Goal: Task Accomplishment & Management: Manage account settings

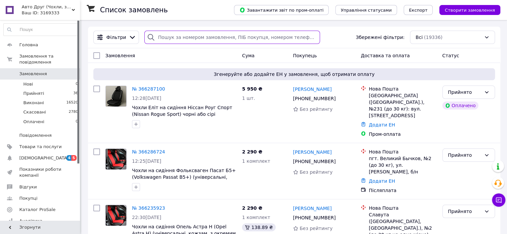
paste input "050-582-17-06"
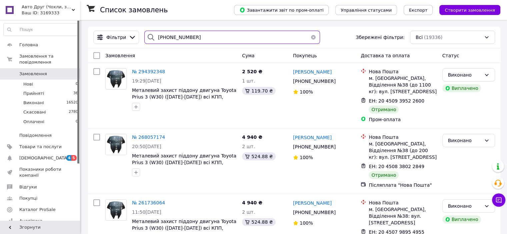
drag, startPoint x: 190, startPoint y: 40, endPoint x: 148, endPoint y: 43, distance: 42.4
click at [146, 44] on div "050-582-17-06" at bounding box center [232, 37] width 176 height 13
paste input "63-494-11-51"
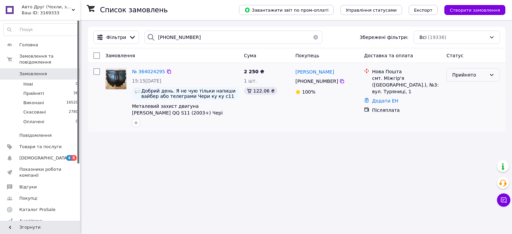
click at [470, 76] on div "Прийнято" at bounding box center [469, 74] width 34 height 7
click at [472, 90] on li "Виконано" at bounding box center [472, 90] width 53 height 12
drag, startPoint x: 191, startPoint y: 35, endPoint x: 149, endPoint y: 37, distance: 41.4
click at [149, 37] on div "063-494-11-51" at bounding box center [233, 37] width 178 height 13
paste input "8-232-64"
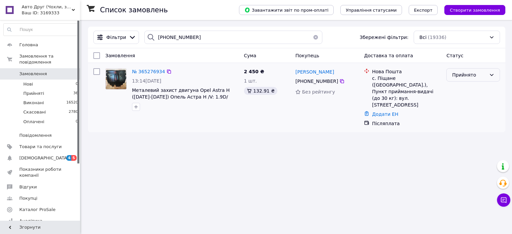
click at [481, 73] on div "Прийнято" at bounding box center [469, 74] width 34 height 7
click at [476, 86] on li "Виконано" at bounding box center [472, 90] width 53 height 12
drag, startPoint x: 191, startPoint y: 38, endPoint x: 150, endPoint y: 38, distance: 40.7
click at [150, 38] on div "068-232-64-51" at bounding box center [233, 37] width 178 height 13
paste input "98-509-30-66"
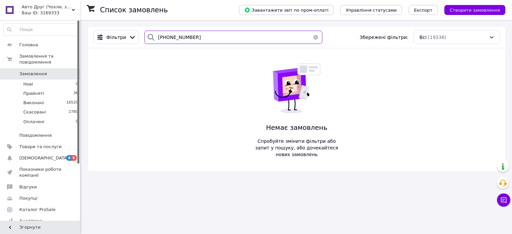
drag, startPoint x: 192, startPoint y: 39, endPoint x: 154, endPoint y: 39, distance: 38.0
click at [154, 39] on div "098-509-30-66" at bounding box center [233, 37] width 178 height 13
paste input "9-458-16-64"
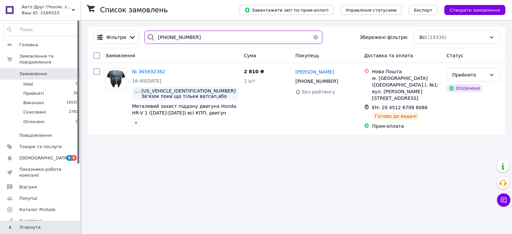
drag, startPoint x: 187, startPoint y: 41, endPoint x: 151, endPoint y: 42, distance: 36.0
click at [150, 42] on div "099-458-16-64" at bounding box center [233, 37] width 178 height 13
paste input "8-981-87-52"
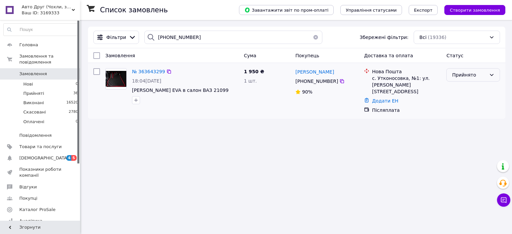
click at [457, 73] on div "Прийнято" at bounding box center [469, 74] width 34 height 7
click at [463, 88] on li "Виконано" at bounding box center [472, 90] width 53 height 12
drag, startPoint x: 191, startPoint y: 37, endPoint x: 155, endPoint y: 38, distance: 36.0
click at [154, 37] on div "098-981-87-52" at bounding box center [233, 37] width 178 height 13
paste input "854-11-19"
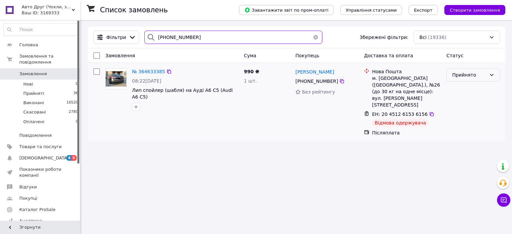
type input "098-854-11-19"
click at [461, 74] on div "Прийнято" at bounding box center [469, 74] width 34 height 7
click at [467, 103] on li "Скасовано" at bounding box center [472, 102] width 53 height 12
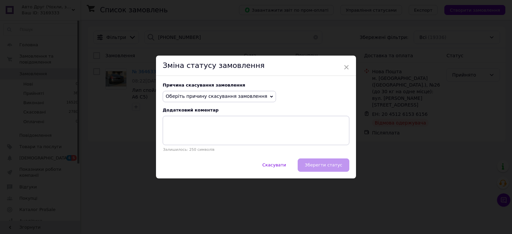
drag, startPoint x: 249, startPoint y: 98, endPoint x: 232, endPoint y: 114, distance: 23.4
click at [249, 98] on span "Оберіть причину скасування замовлення" at bounding box center [217, 96] width 102 height 5
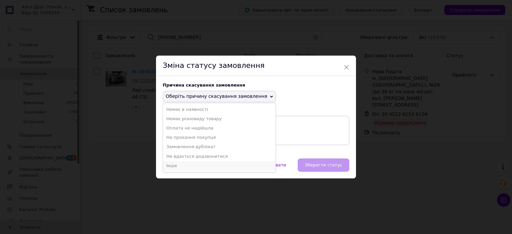
click at [193, 166] on li "Інше" at bounding box center [219, 165] width 113 height 9
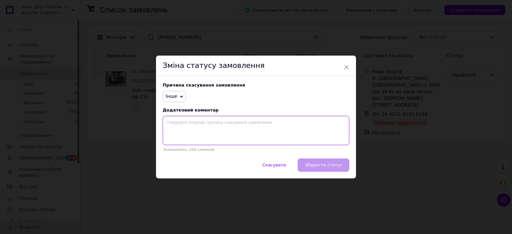
click at [197, 134] on textarea at bounding box center [256, 130] width 187 height 29
type textarea "не прийшов у відділення"
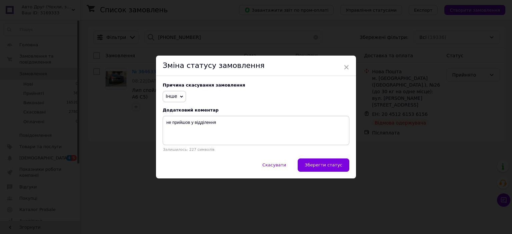
click at [325, 164] on span "Зберегти статус" at bounding box center [324, 165] width 38 height 5
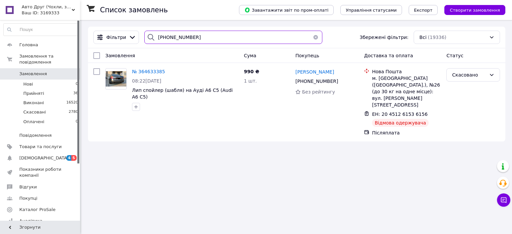
drag, startPoint x: 186, startPoint y: 40, endPoint x: 155, endPoint y: 40, distance: 31.7
click at [144, 38] on div "098-854-11-19" at bounding box center [233, 37] width 178 height 13
drag, startPoint x: 165, startPoint y: 36, endPoint x: 169, endPoint y: 38, distance: 4.5
paste input "9-060-96-08"
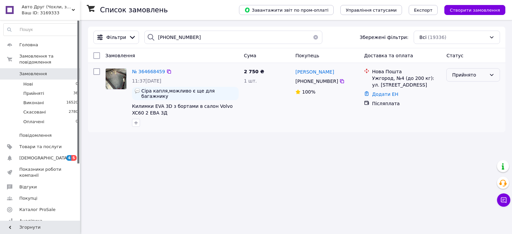
click at [468, 73] on div "Прийнято" at bounding box center [469, 74] width 34 height 7
click at [464, 90] on li "Виконано" at bounding box center [472, 90] width 53 height 12
drag, startPoint x: 195, startPoint y: 38, endPoint x: 151, endPoint y: 41, distance: 43.8
click at [151, 41] on div "099-060-96-08" at bounding box center [233, 37] width 178 height 13
drag, startPoint x: 161, startPoint y: 37, endPoint x: 164, endPoint y: 39, distance: 3.6
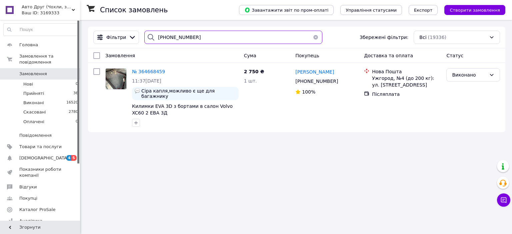
paste input "68-319-44-31"
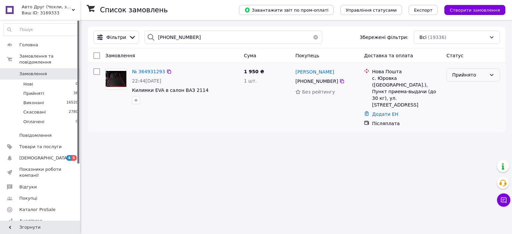
click at [469, 72] on div "Прийнято" at bounding box center [469, 74] width 34 height 7
click at [466, 88] on li "Виконано" at bounding box center [472, 90] width 53 height 12
drag, startPoint x: 195, startPoint y: 36, endPoint x: 149, endPoint y: 38, distance: 45.4
click at [149, 38] on div "068-319-44-31" at bounding box center [233, 37] width 178 height 13
drag, startPoint x: 162, startPoint y: 34, endPoint x: 165, endPoint y: 36, distance: 3.9
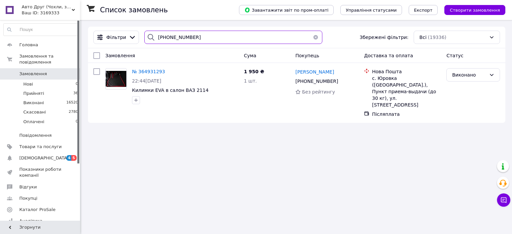
paste input "96-778-89-90"
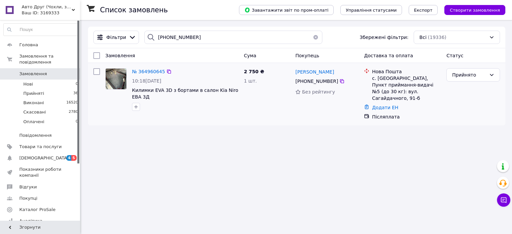
drag, startPoint x: 465, startPoint y: 78, endPoint x: 465, endPoint y: 83, distance: 4.3
click at [465, 78] on div "Прийнято" at bounding box center [469, 74] width 34 height 7
click at [464, 88] on li "Виконано" at bounding box center [472, 90] width 53 height 12
drag, startPoint x: 189, startPoint y: 38, endPoint x: 158, endPoint y: 39, distance: 31.3
click at [154, 38] on div "096-778-89-90" at bounding box center [233, 37] width 178 height 13
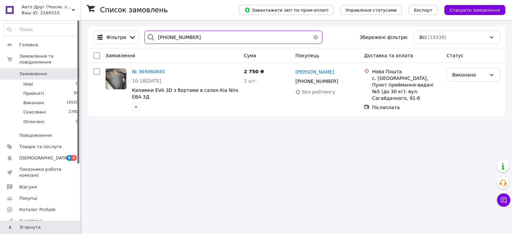
paste input "66-483-81-29"
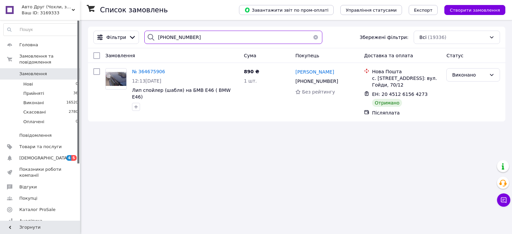
drag, startPoint x: 188, startPoint y: 39, endPoint x: 150, endPoint y: 37, distance: 37.7
click at [150, 37] on div "066-483-81-29" at bounding box center [233, 37] width 178 height 13
paste input "73-025-69-05"
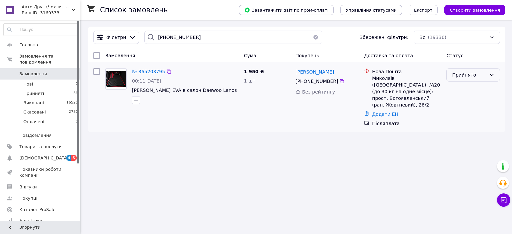
click at [469, 74] on div "Прийнято" at bounding box center [469, 74] width 34 height 7
click at [462, 87] on li "Виконано" at bounding box center [472, 90] width 53 height 12
drag, startPoint x: 195, startPoint y: 40, endPoint x: 155, endPoint y: 37, distance: 40.5
click at [151, 34] on div "073-025-69-05" at bounding box center [233, 37] width 178 height 13
paste input "63-413-68"
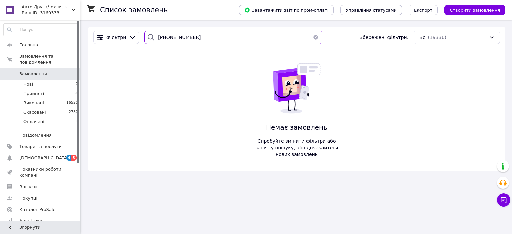
type input "063-413-68-05"
click at [28, 71] on span "Замовлення" at bounding box center [33, 74] width 28 height 6
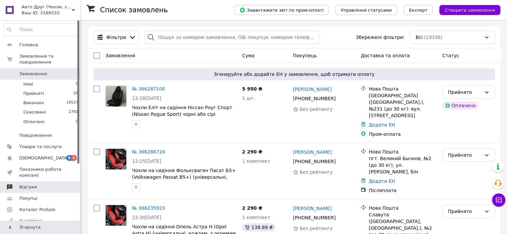
click at [36, 184] on span "Відгуки" at bounding box center [40, 187] width 42 height 6
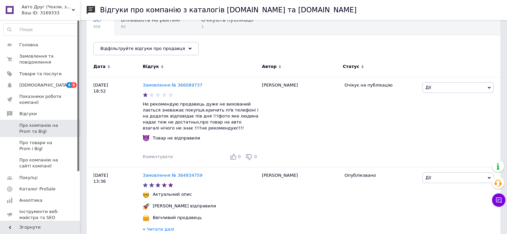
scroll to position [33, 0]
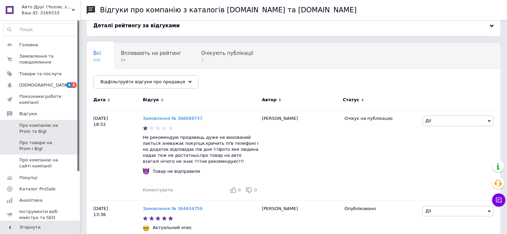
click at [36, 146] on span "Про товари на Prom і Bigl" at bounding box center [40, 146] width 42 height 12
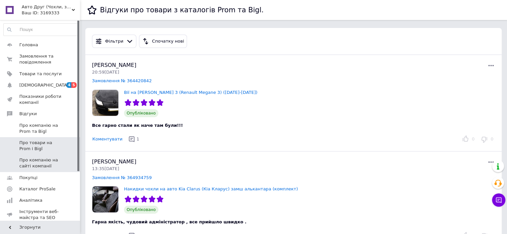
click at [52, 159] on span "Про компанію на сайті компанії" at bounding box center [40, 163] width 42 height 12
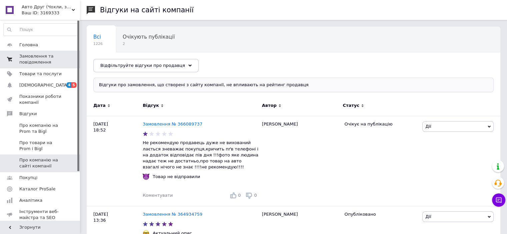
click at [36, 59] on span "Замовлення та повідомлення" at bounding box center [40, 59] width 42 height 12
